Goal: Navigation & Orientation: Find specific page/section

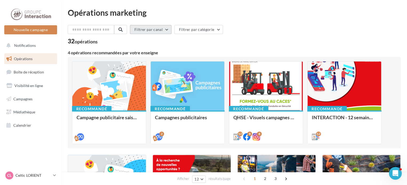
click at [168, 30] on button "Filtrer par canal" at bounding box center [151, 29] width 42 height 9
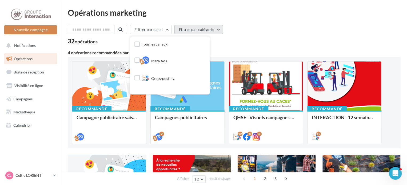
click at [220, 31] on button "Filtrer par catégorie" at bounding box center [198, 29] width 48 height 9
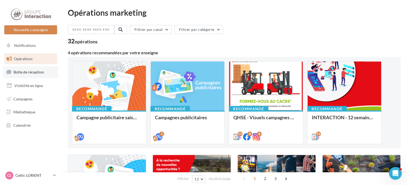
click at [21, 70] on span "Boîte de réception" at bounding box center [29, 72] width 30 height 5
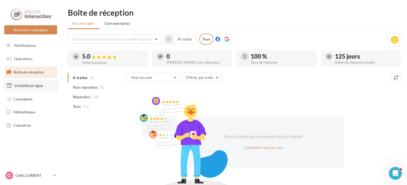
click at [31, 89] on link "Visibilité en ligne" at bounding box center [30, 85] width 55 height 11
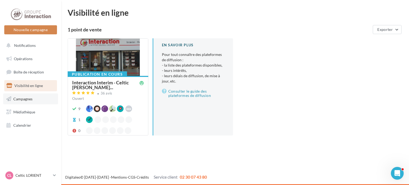
click at [28, 101] on link "Campagnes" at bounding box center [30, 99] width 55 height 11
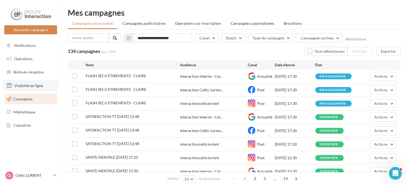
click at [38, 87] on span "Visibilité en ligne" at bounding box center [28, 85] width 29 height 5
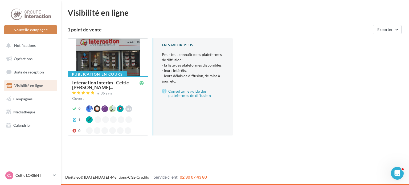
click at [92, 63] on div at bounding box center [108, 58] width 80 height 38
